Goal: Information Seeking & Learning: Learn about a topic

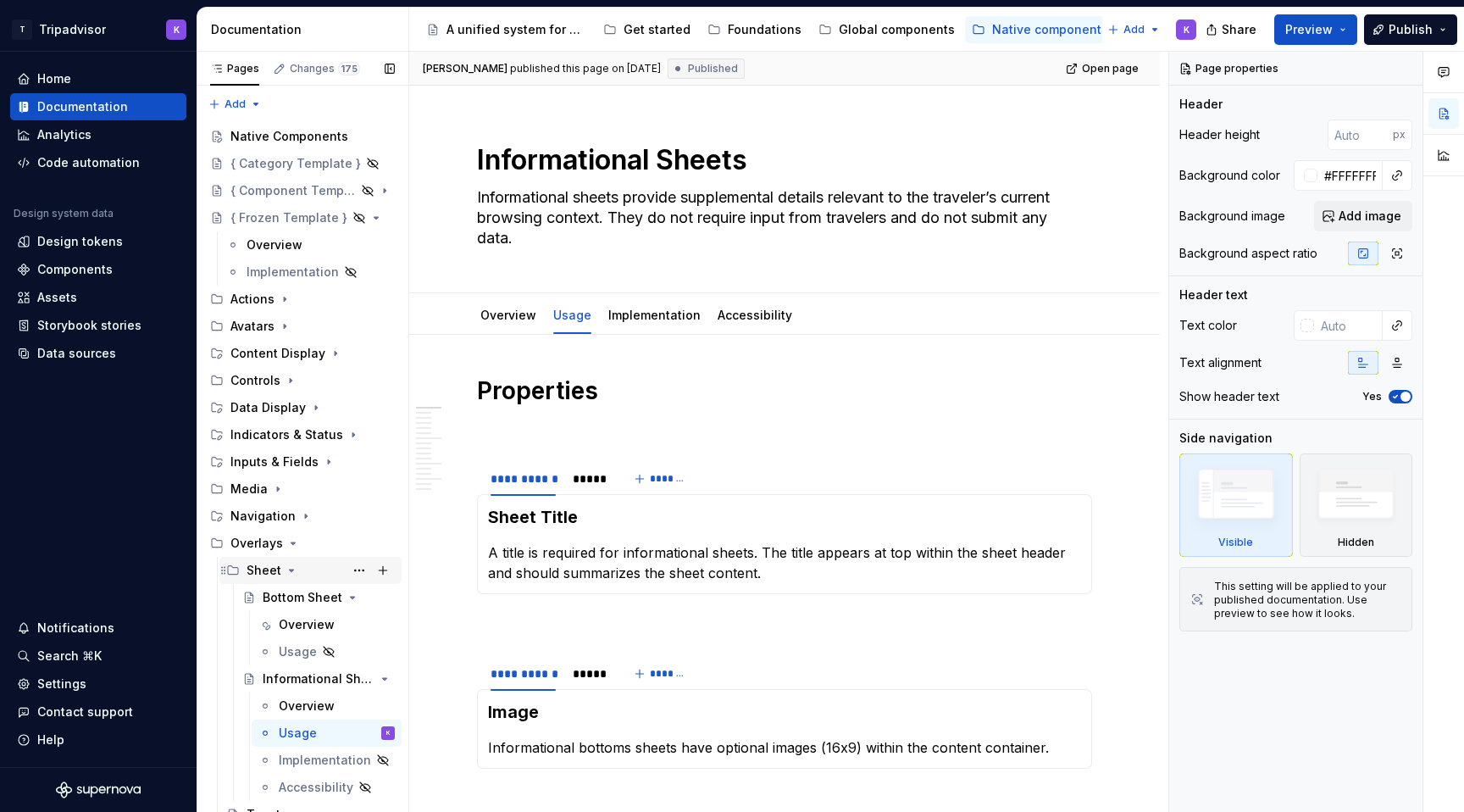
click at [290, 570] on icon "Page tree" at bounding box center [292, 570] width 4 height 2
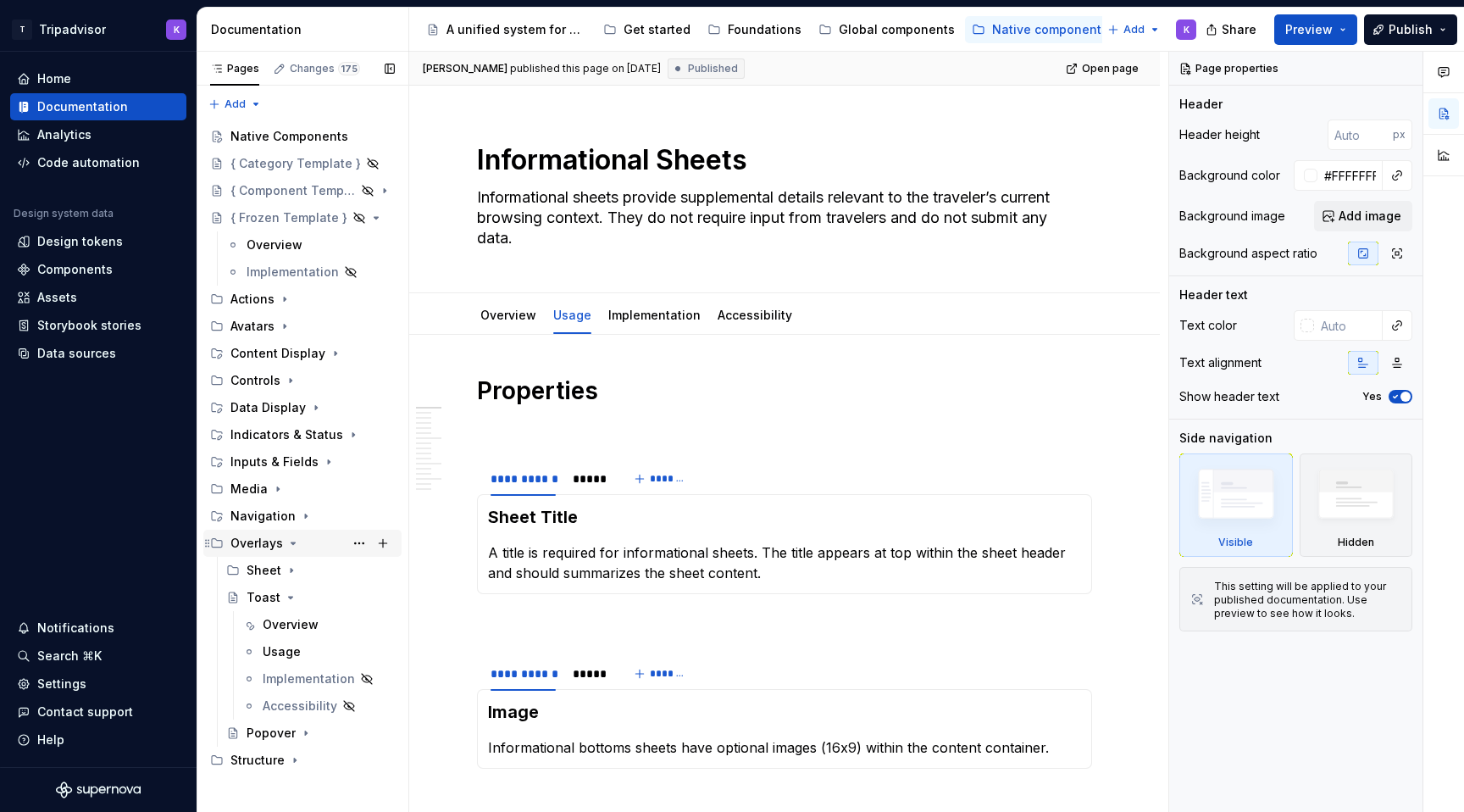
click at [290, 547] on icon "Page tree" at bounding box center [293, 543] width 14 height 14
click at [290, 380] on icon "Page tree" at bounding box center [291, 381] width 2 height 4
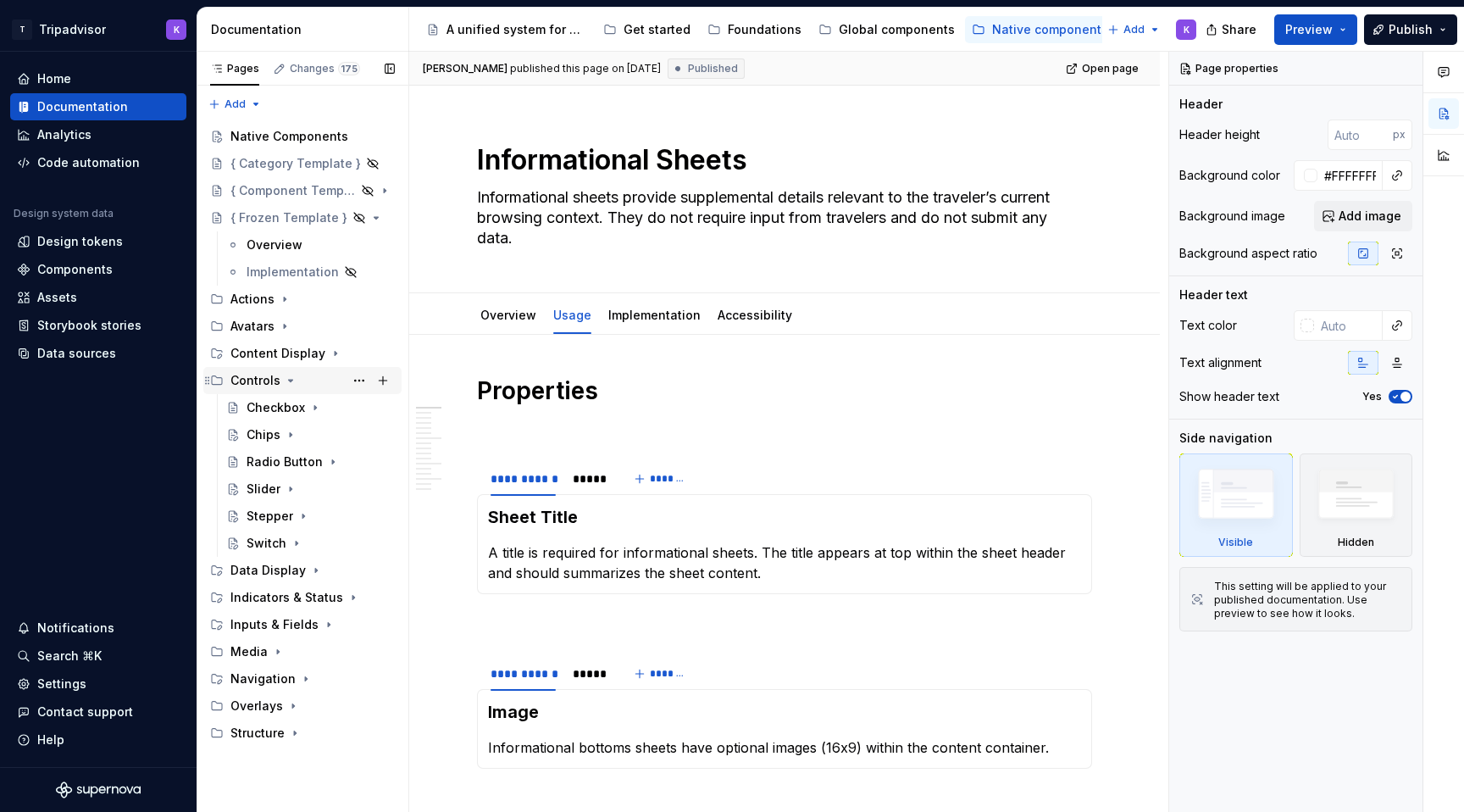
click at [288, 379] on icon "Page tree" at bounding box center [291, 381] width 14 height 14
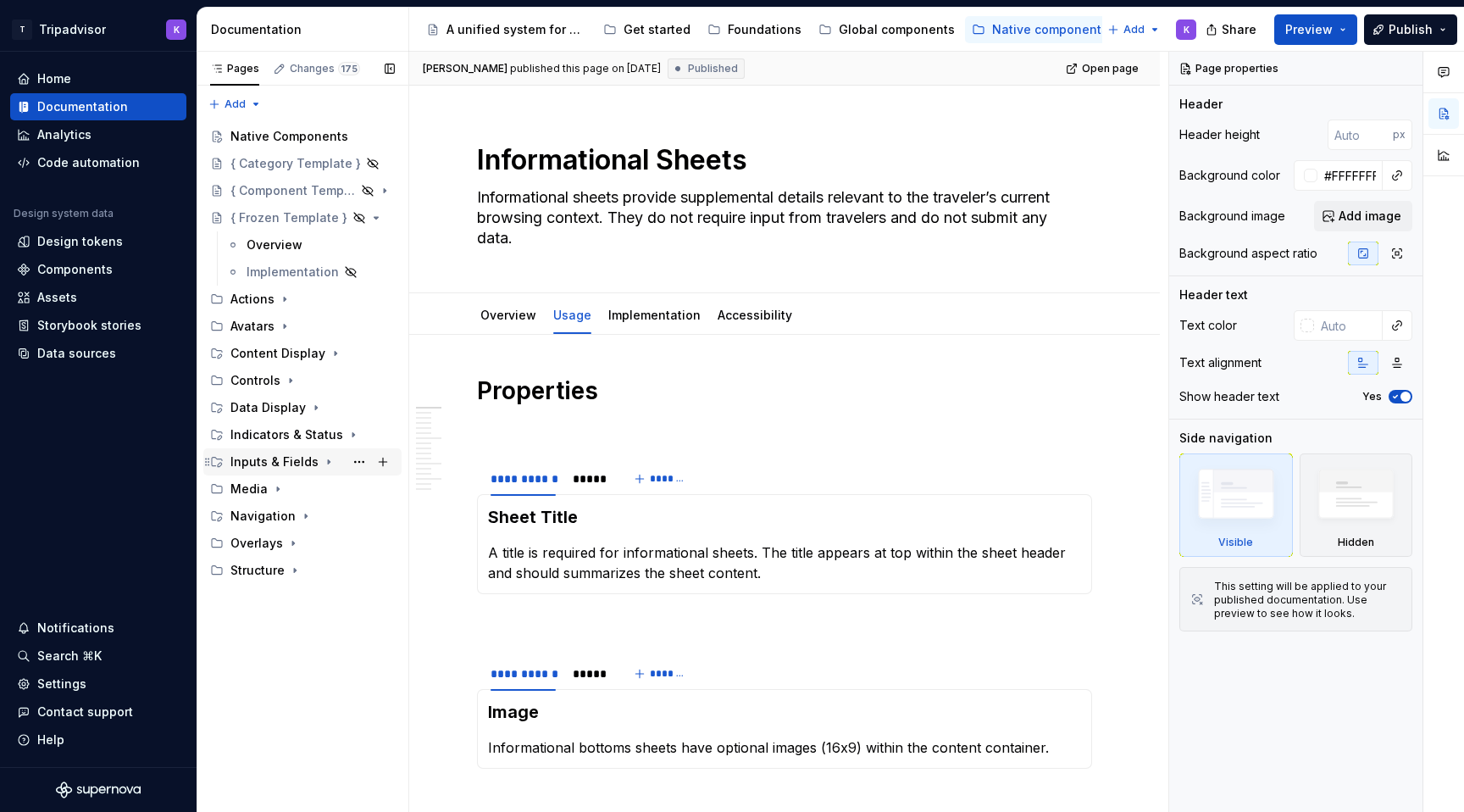
click at [322, 466] on icon "Page tree" at bounding box center [329, 462] width 14 height 14
click at [286, 485] on div "Date Picker" at bounding box center [281, 489] width 68 height 17
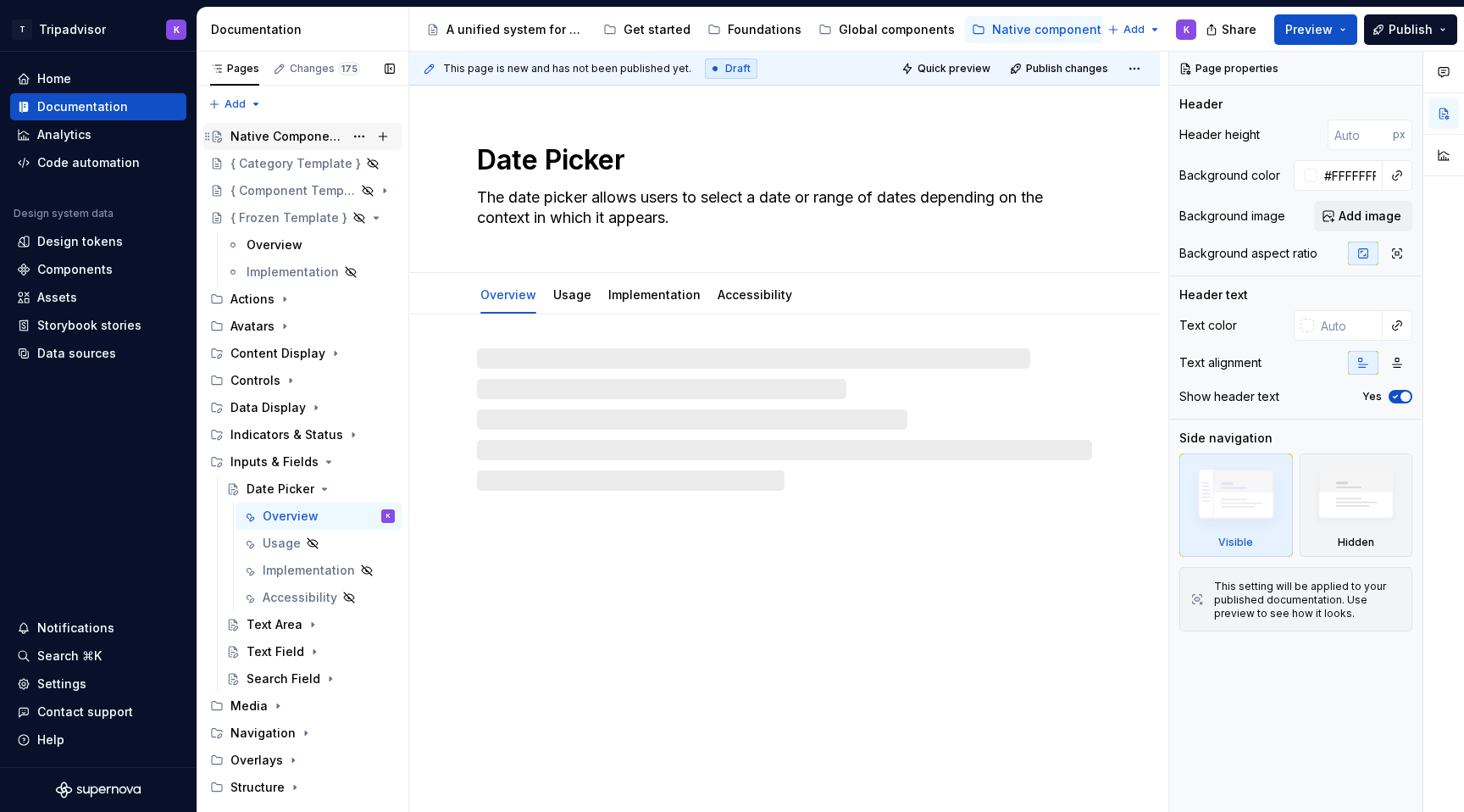
click at [276, 134] on div "Native Components" at bounding box center [287, 136] width 114 height 17
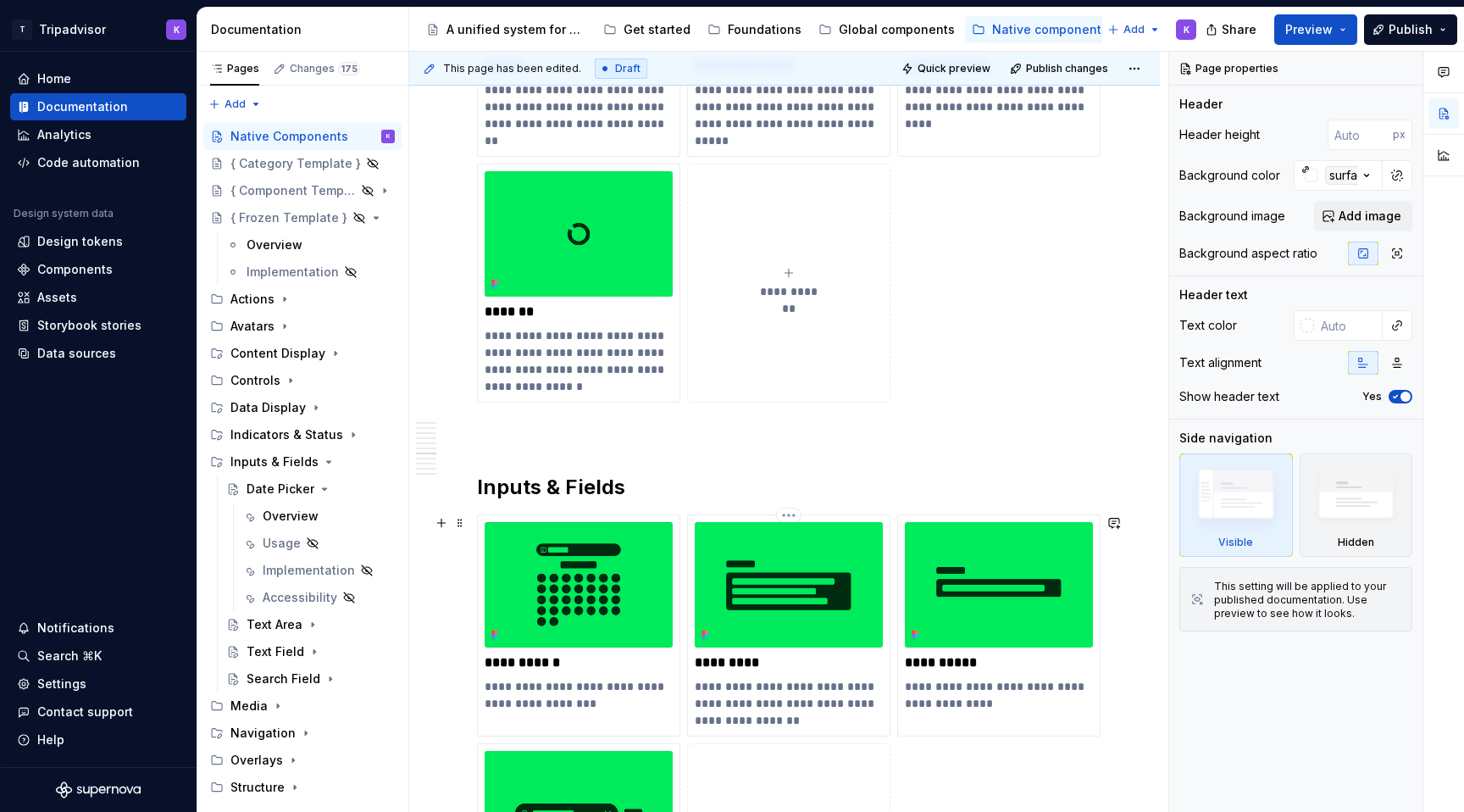
scroll to position [2900, 0]
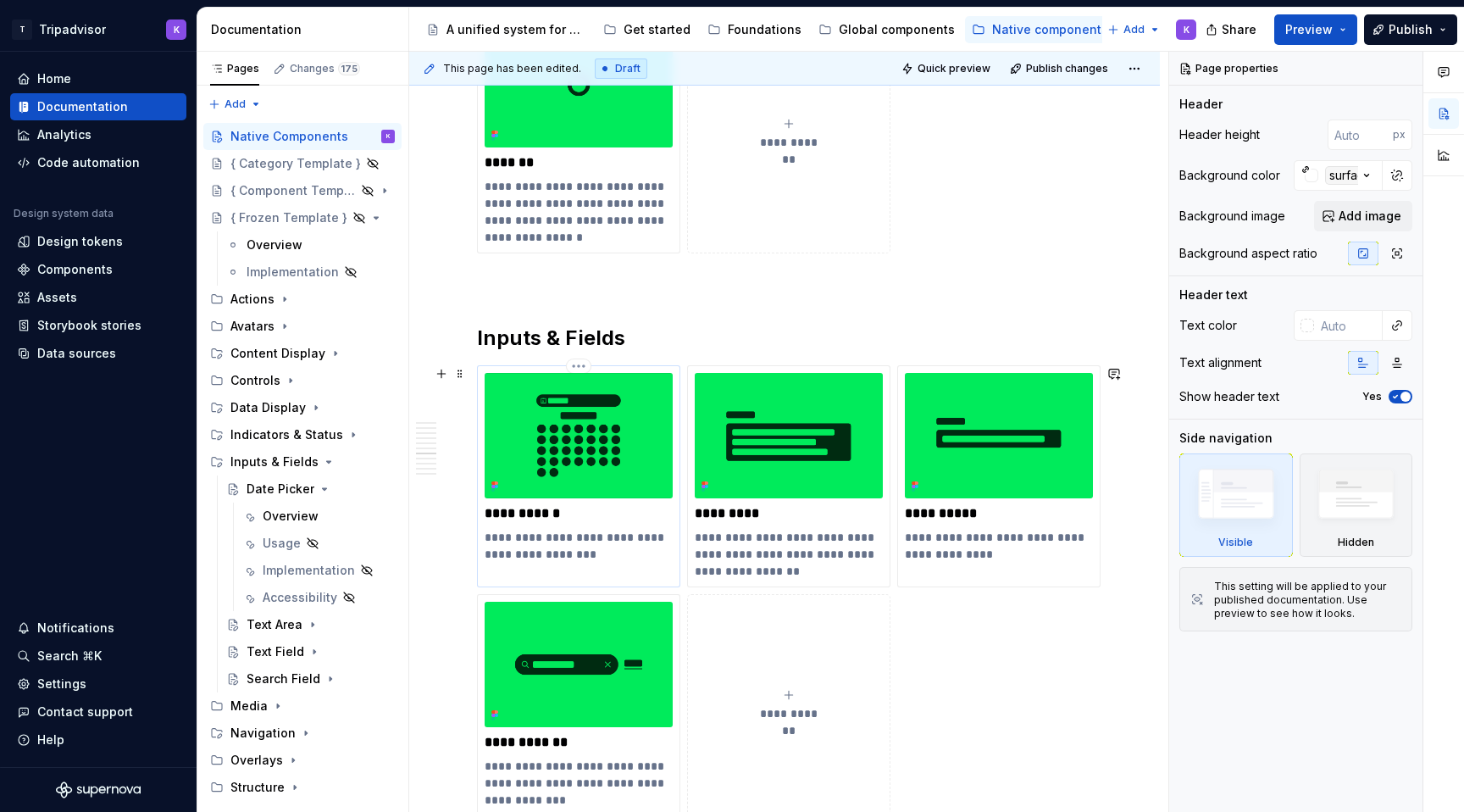
click at [613, 439] on img at bounding box center [579, 436] width 188 height 125
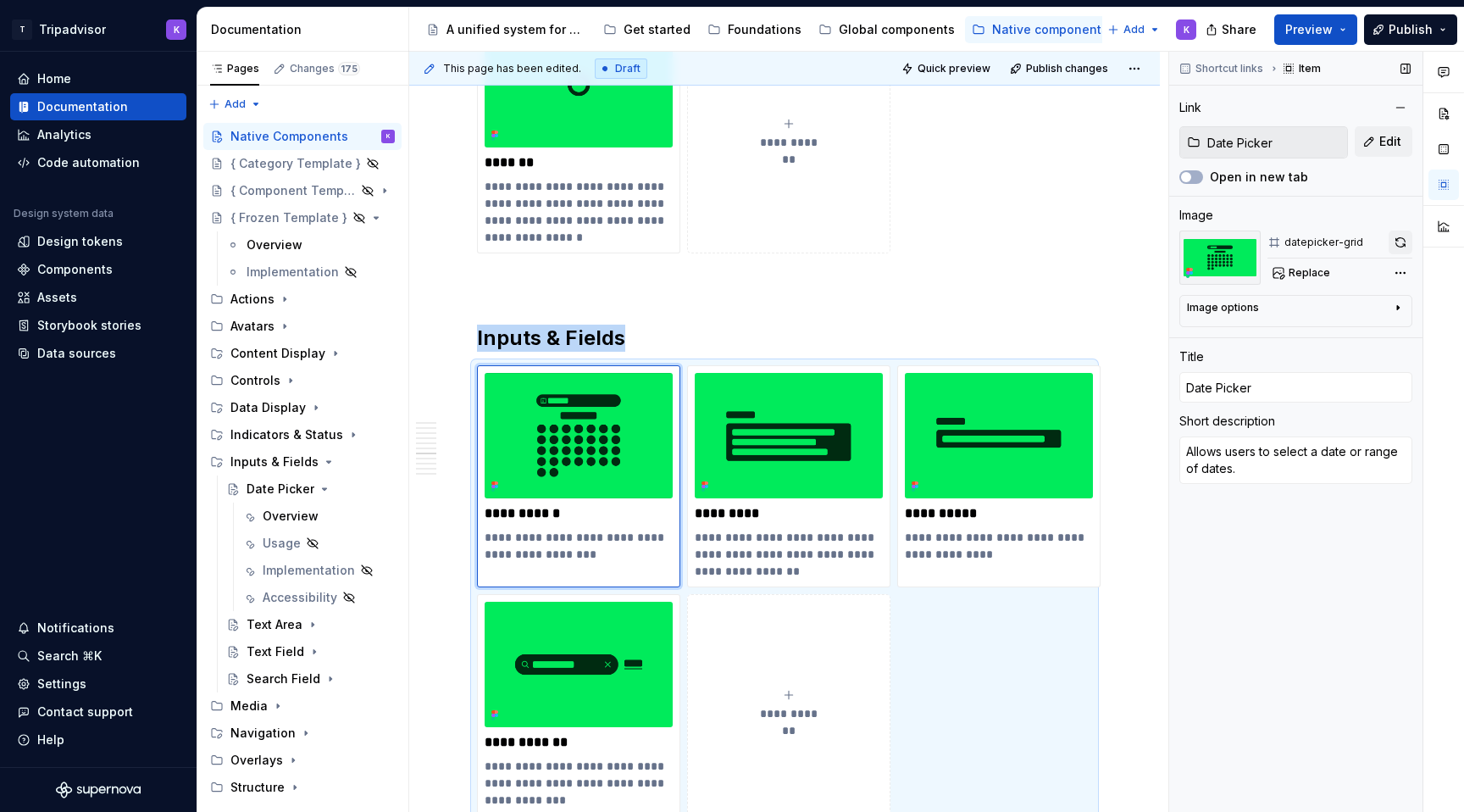
click at [1396, 242] on button "button" at bounding box center [1400, 242] width 24 height 24
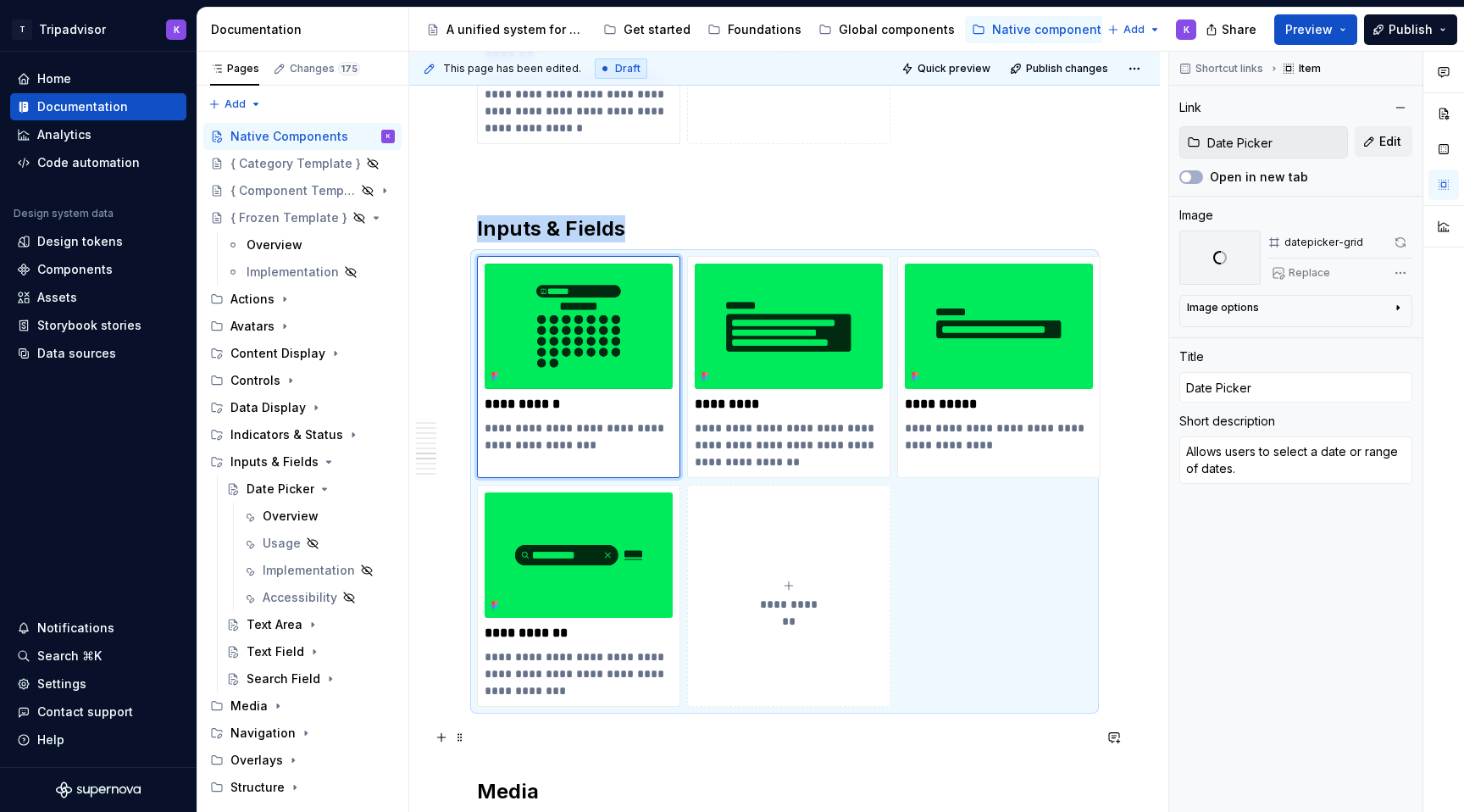
scroll to position [3013, 0]
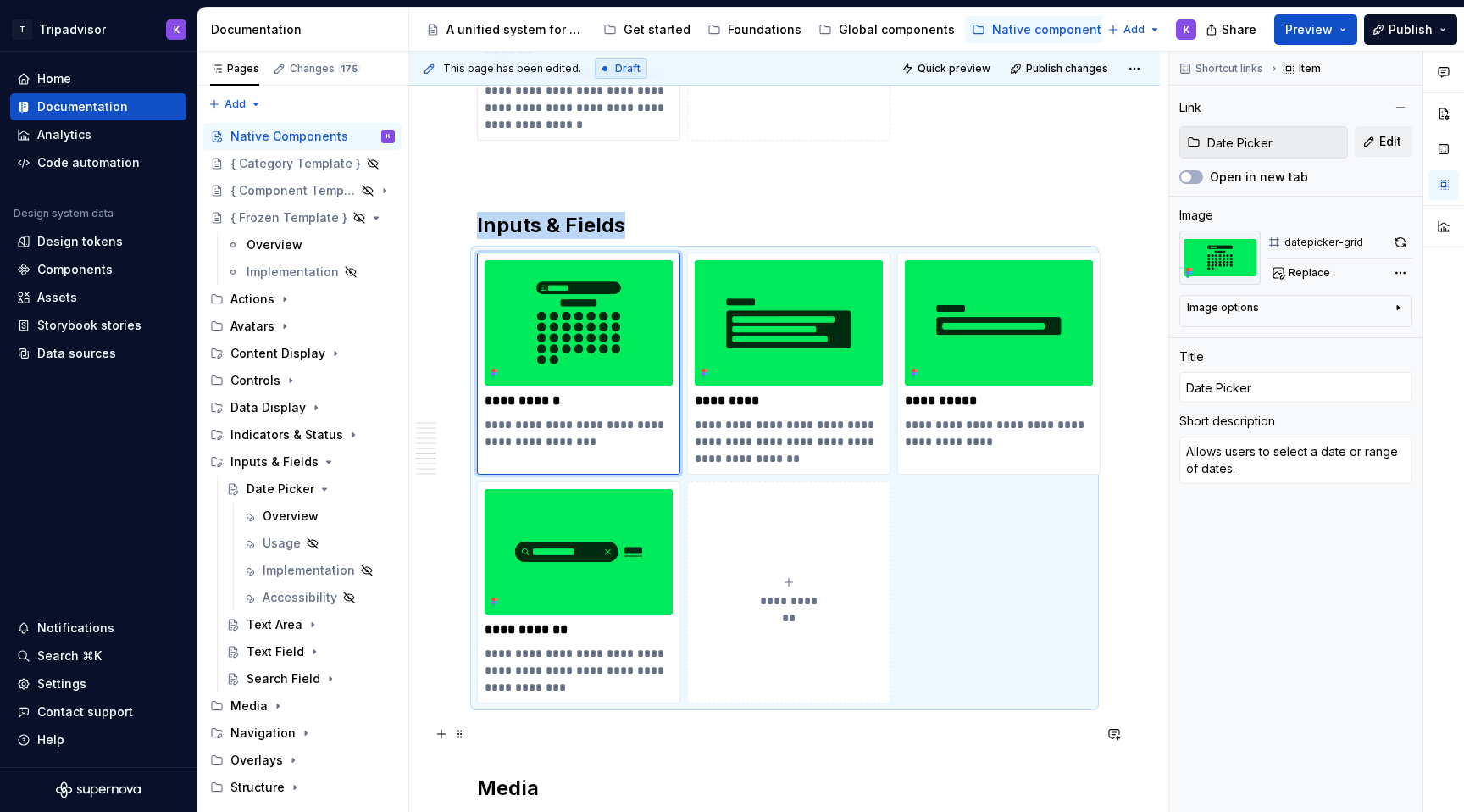
type textarea "*"
